Goal: Find specific page/section: Find specific page/section

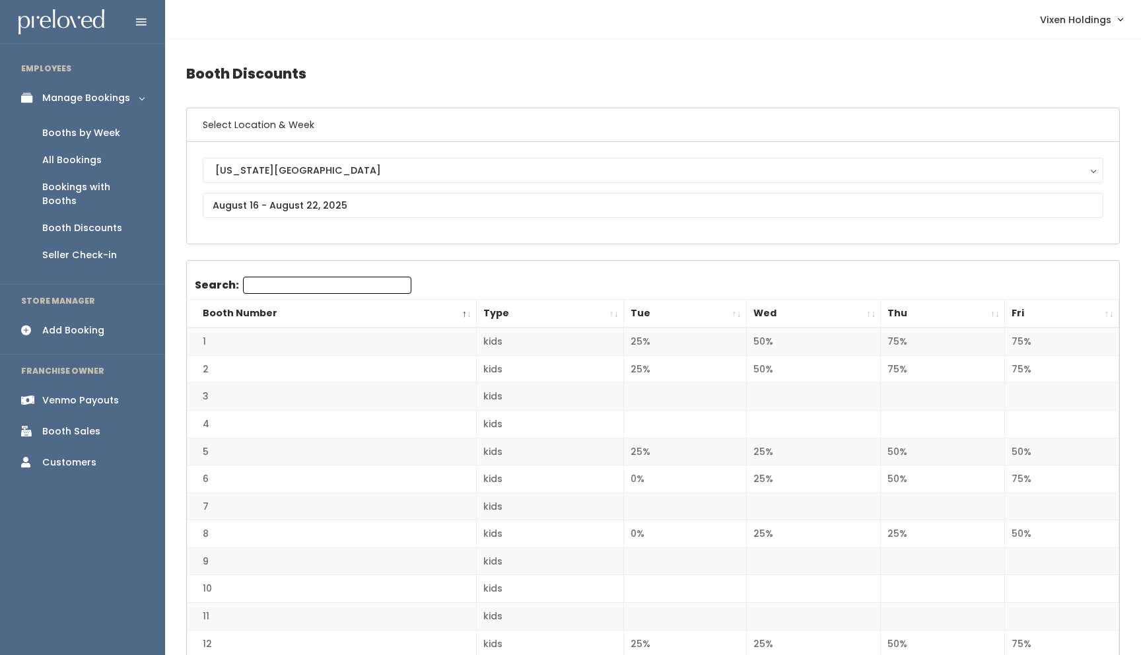
click at [74, 137] on div "Booths by Week" at bounding box center [81, 133] width 78 height 14
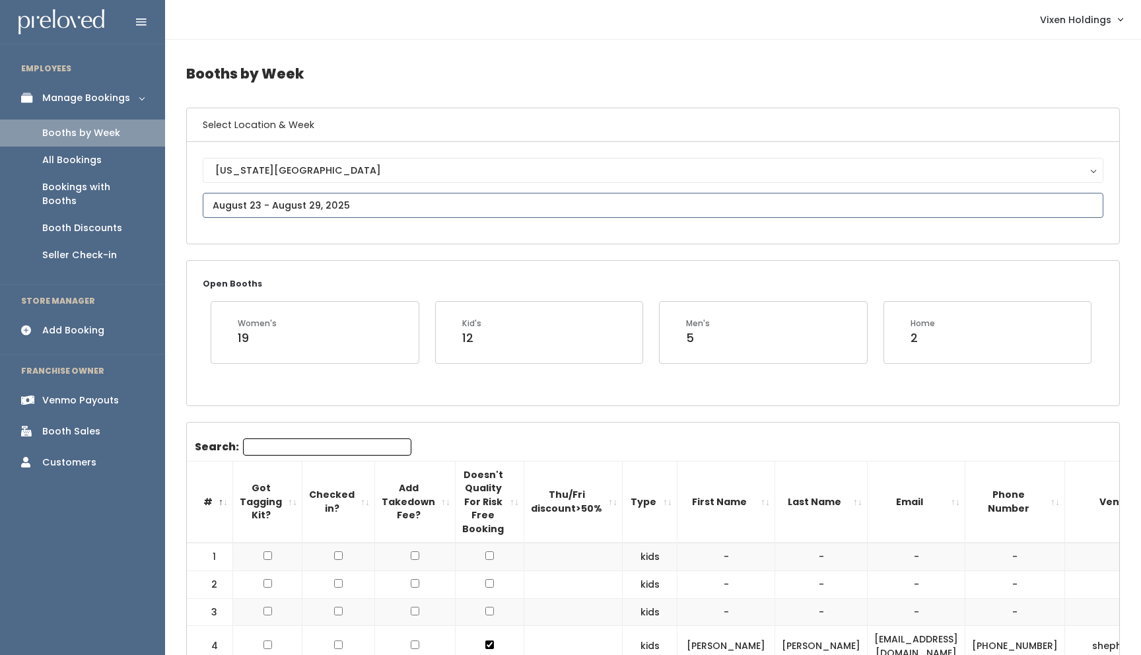
click at [276, 205] on input "text" at bounding box center [653, 205] width 900 height 25
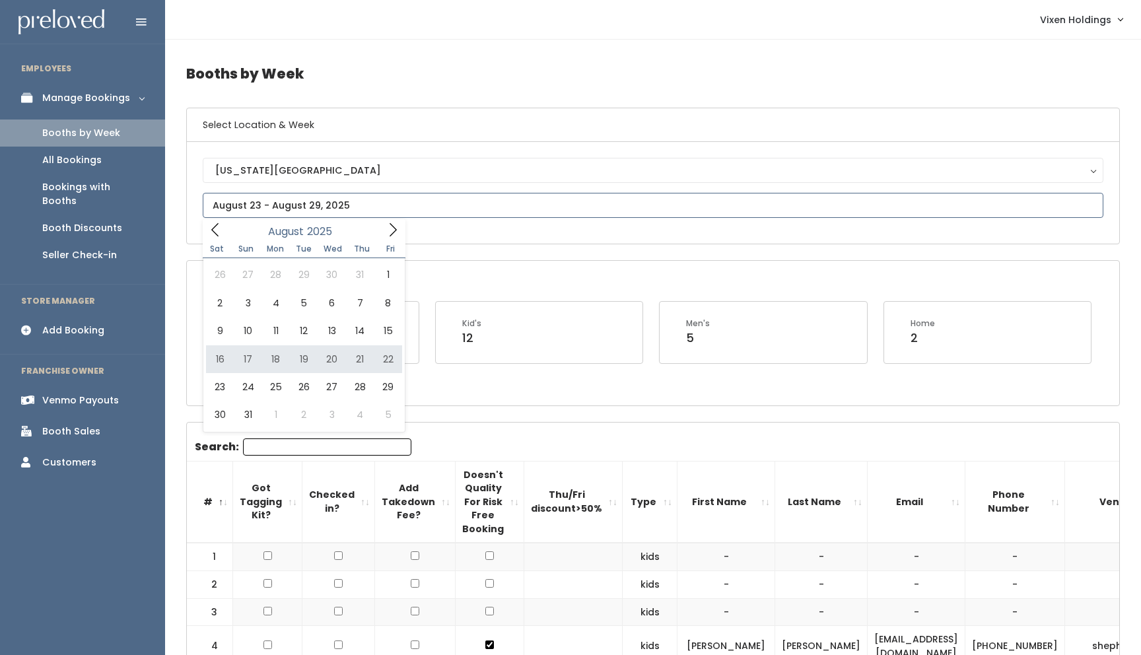
type input "[DATE] to [DATE]"
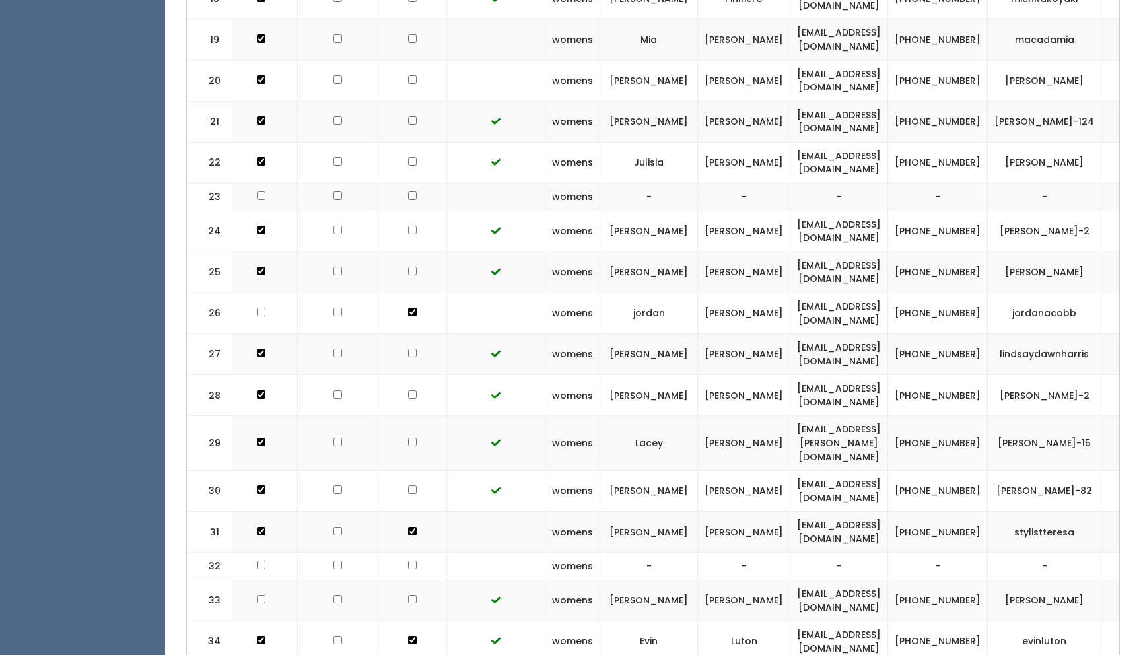
scroll to position [0, 116]
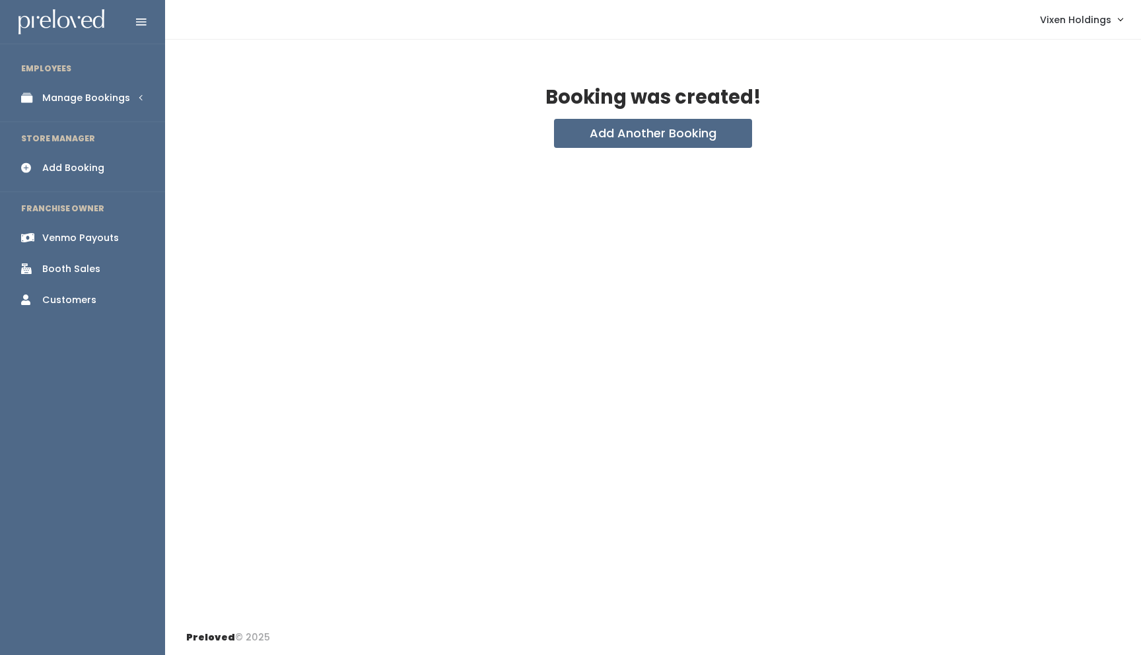
click at [83, 271] on div "Booth Sales" at bounding box center [71, 269] width 58 height 14
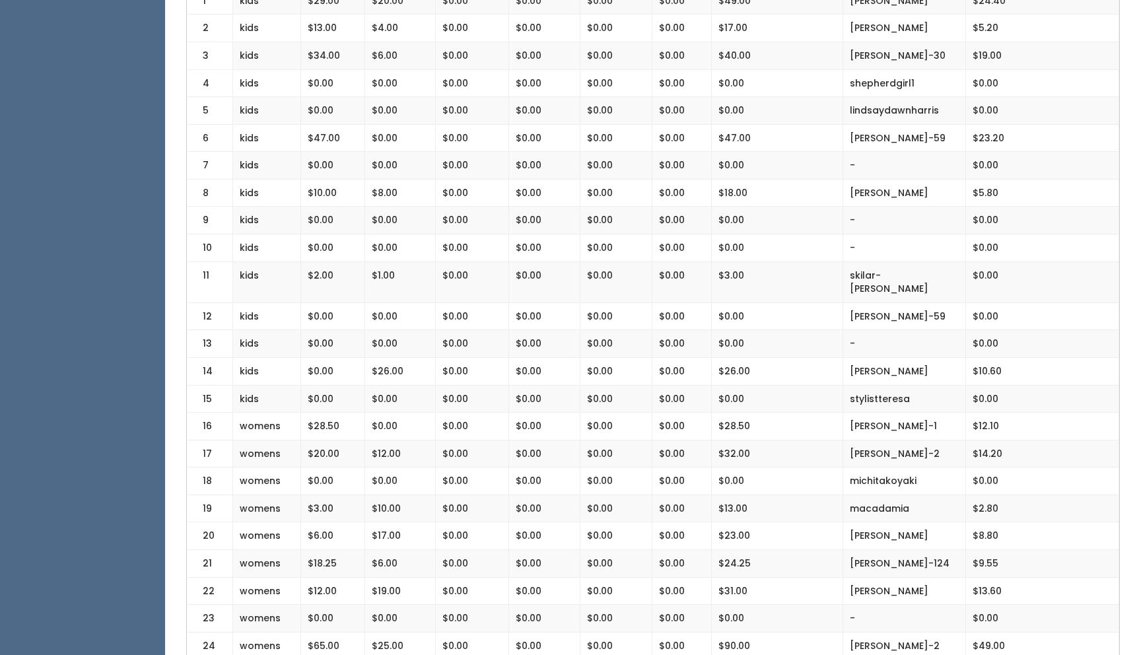
scroll to position [331, 0]
